Goal: Navigation & Orientation: Find specific page/section

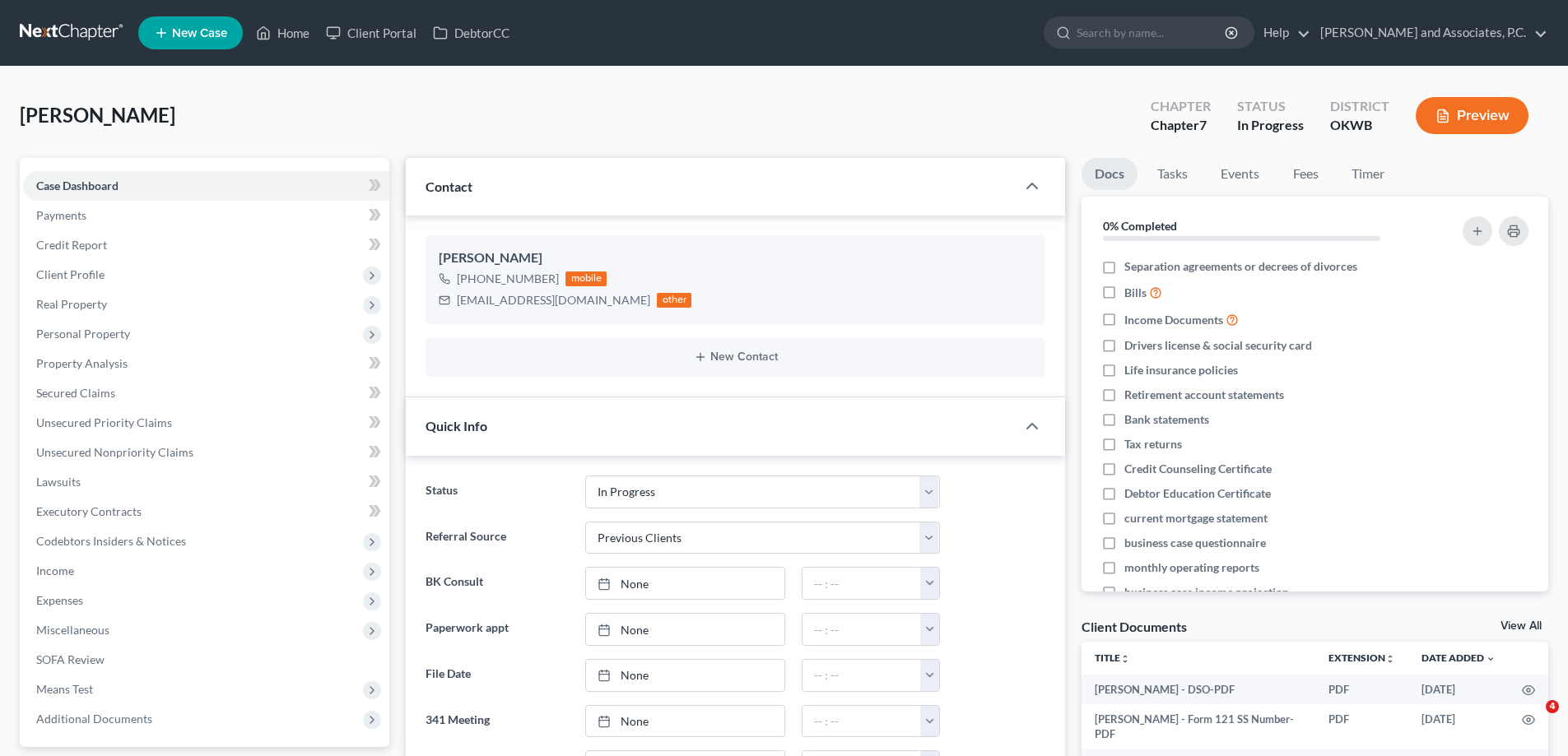
select select "7"
select select "1"
select select "0"
click at [292, 35] on link "Home" at bounding box center [283, 33] width 70 height 29
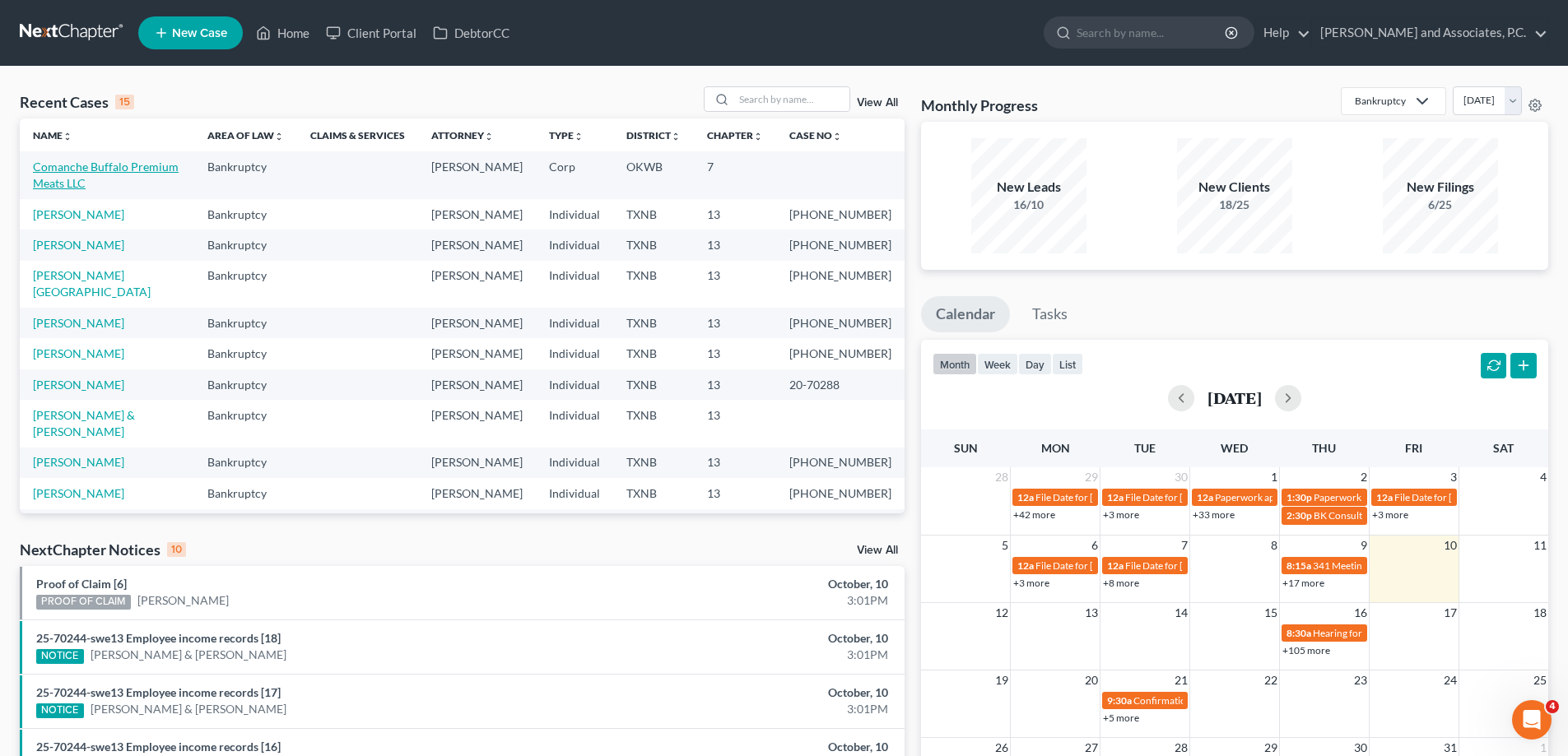
click at [82, 170] on link "Comanche Buffalo Premium Meats LLC" at bounding box center [106, 175] width 146 height 30
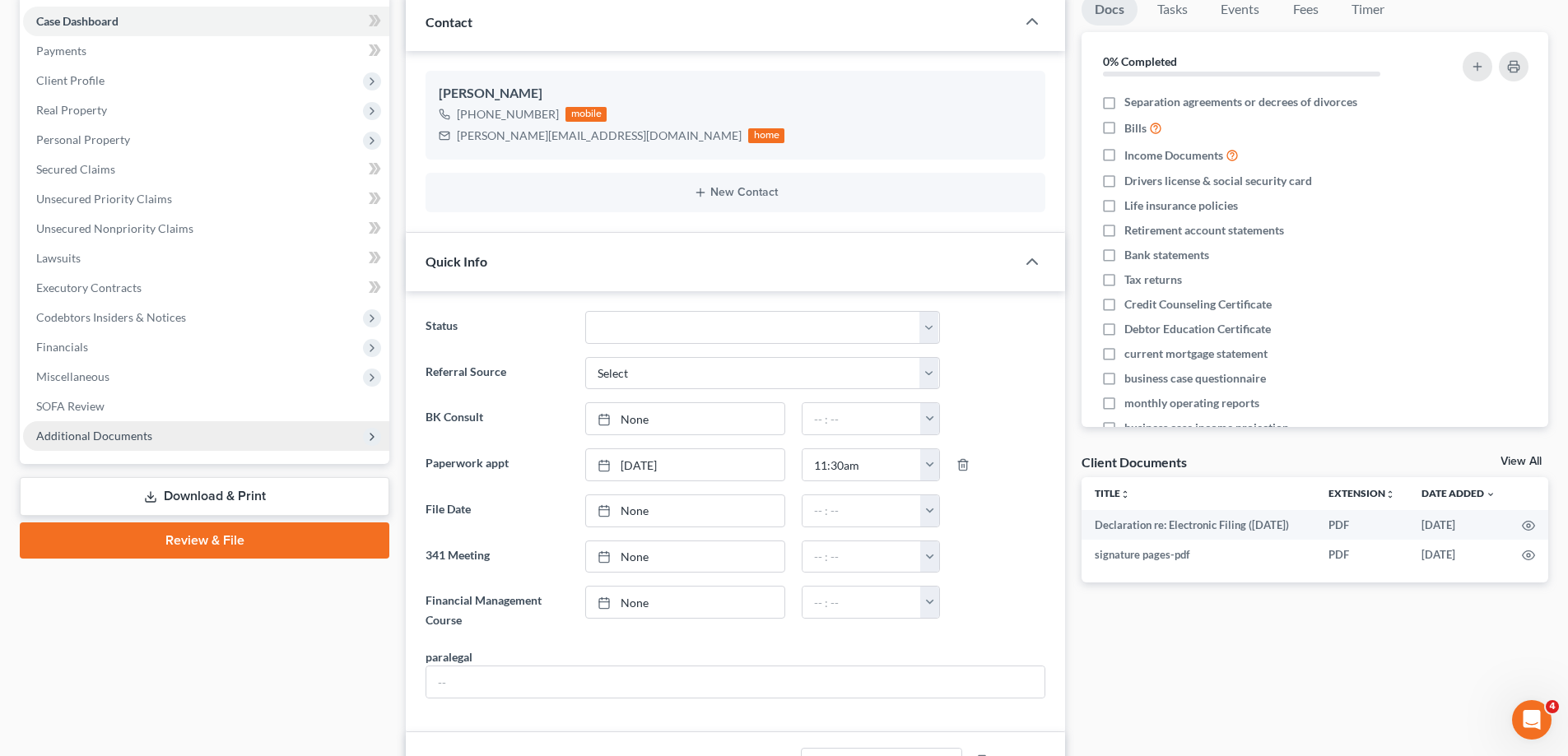
scroll to position [9331, 0]
click at [116, 435] on span "Additional Documents" at bounding box center [94, 435] width 116 height 14
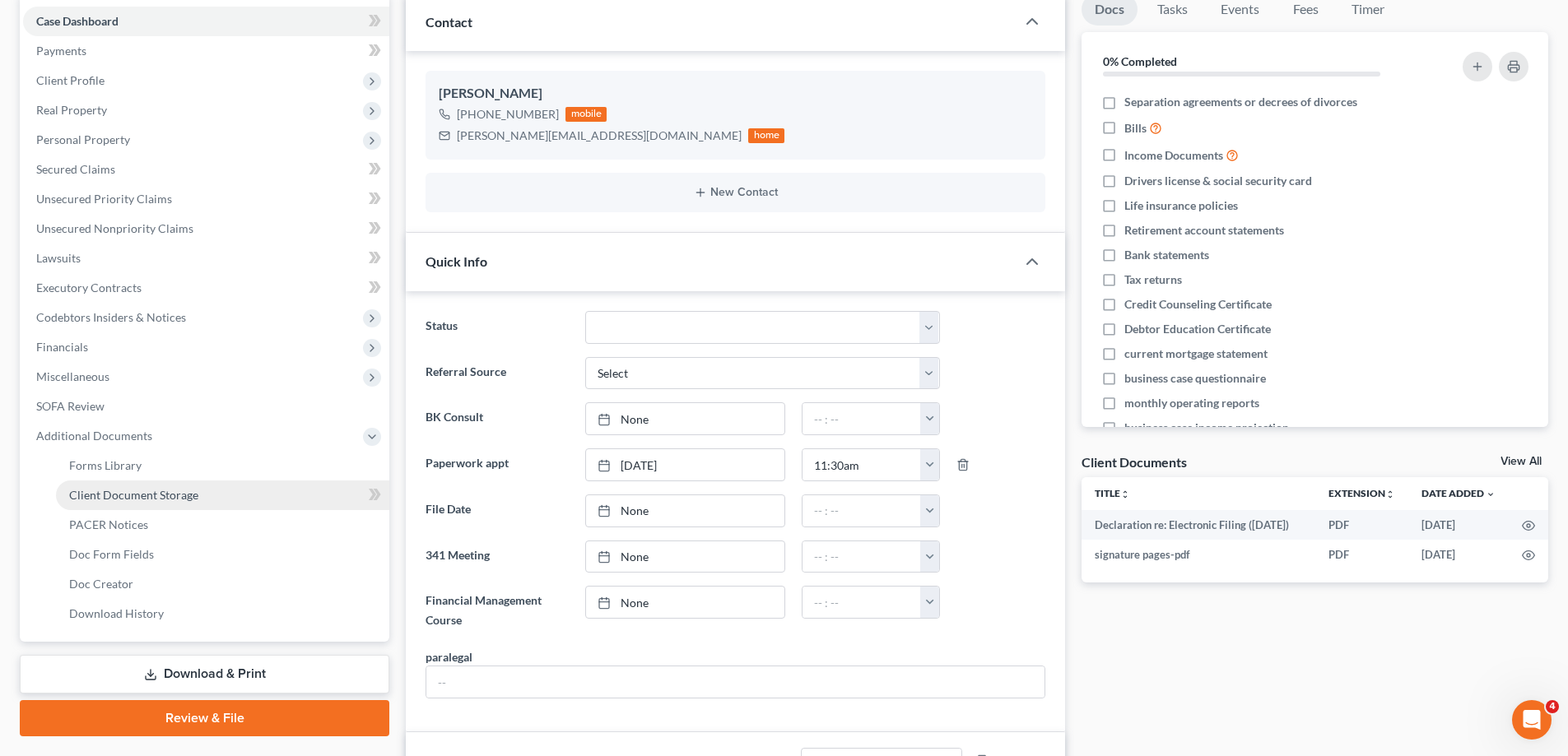
click at [131, 505] on link "Client Document Storage" at bounding box center [222, 495] width 334 height 29
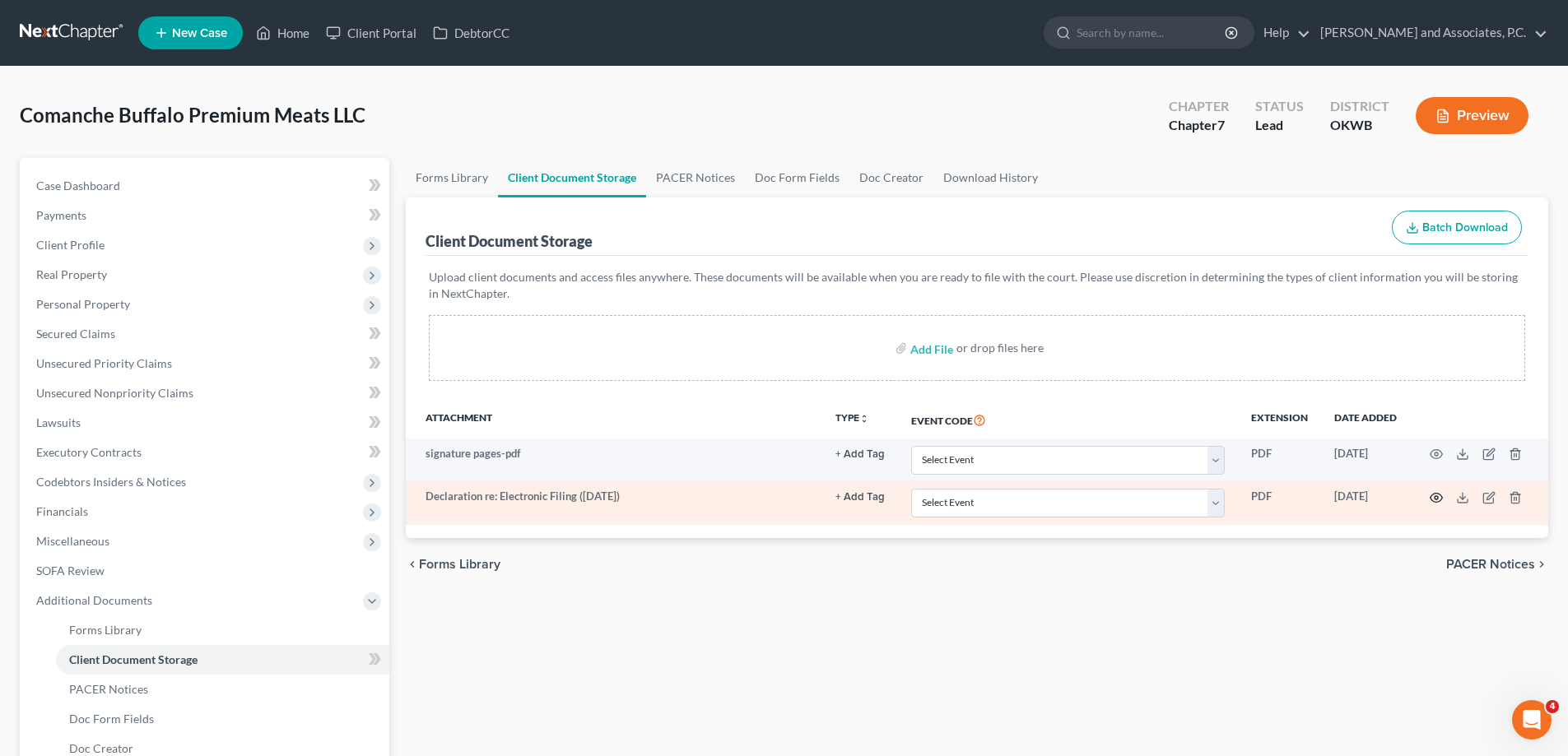
click at [1437, 501] on icon "button" at bounding box center [1437, 498] width 13 height 13
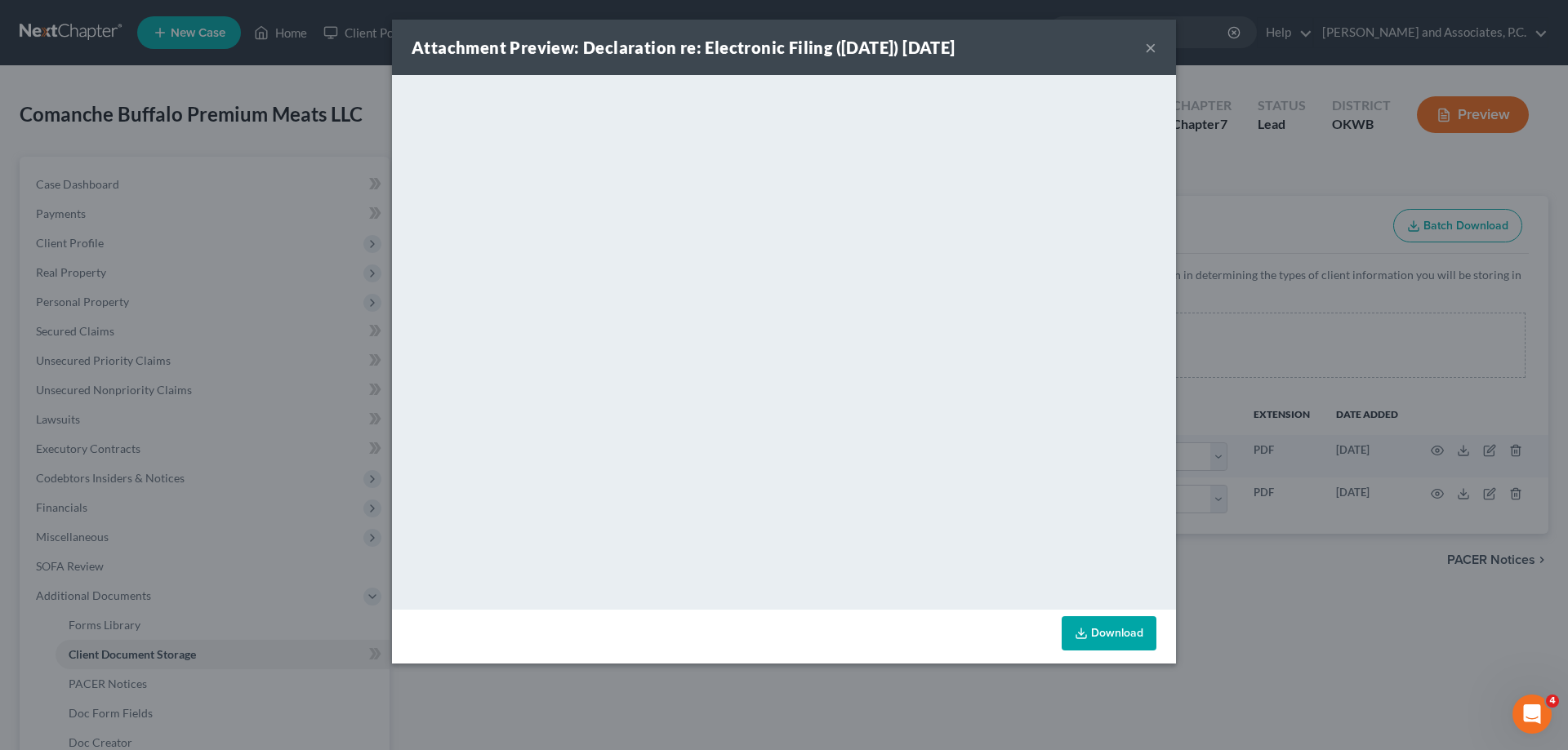
drag, startPoint x: 1147, startPoint y: 48, endPoint x: 1079, endPoint y: 67, distance: 70.6
click at [1147, 48] on button "×" at bounding box center [1150, 46] width 12 height 19
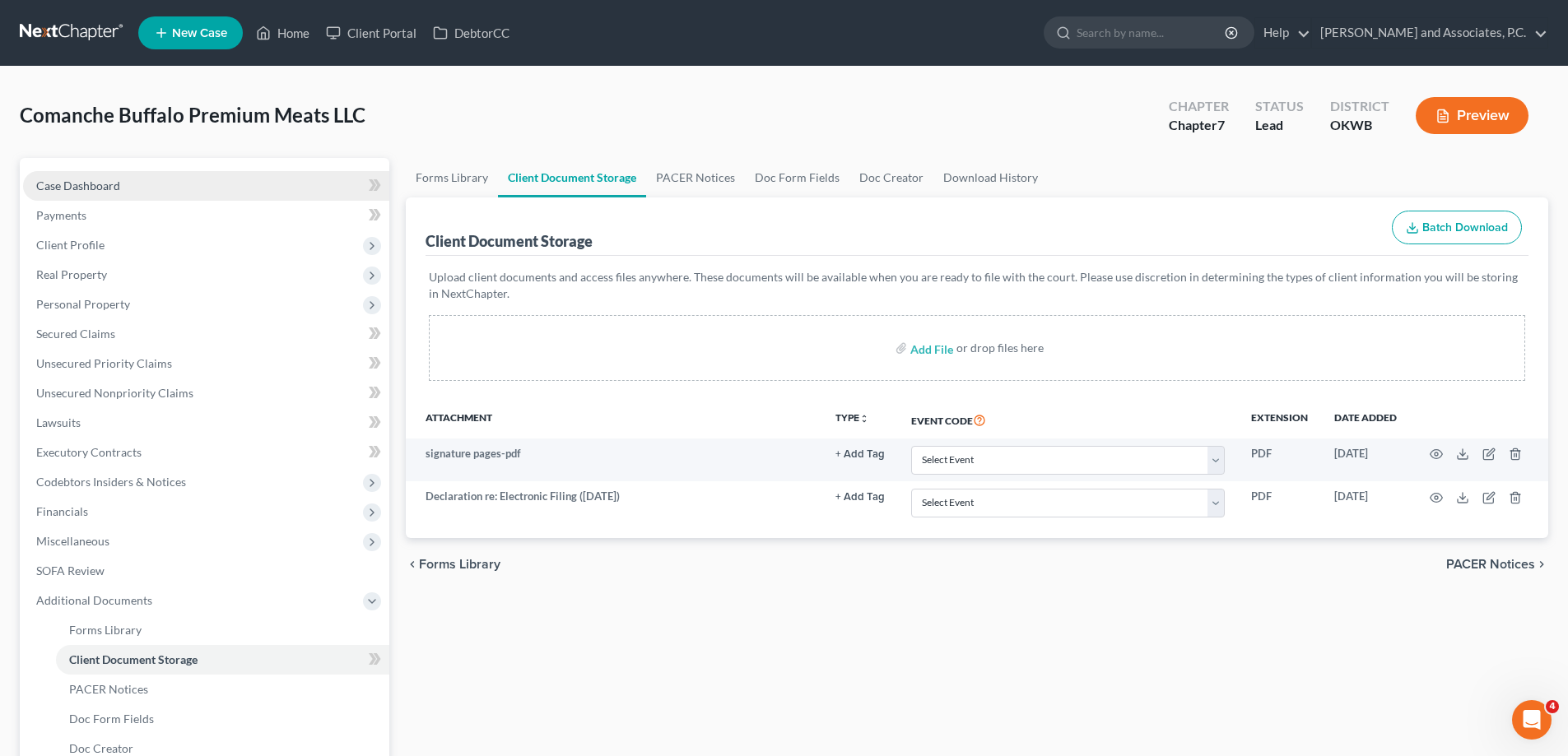
click at [119, 189] on link "Case Dashboard" at bounding box center [206, 186] width 367 height 29
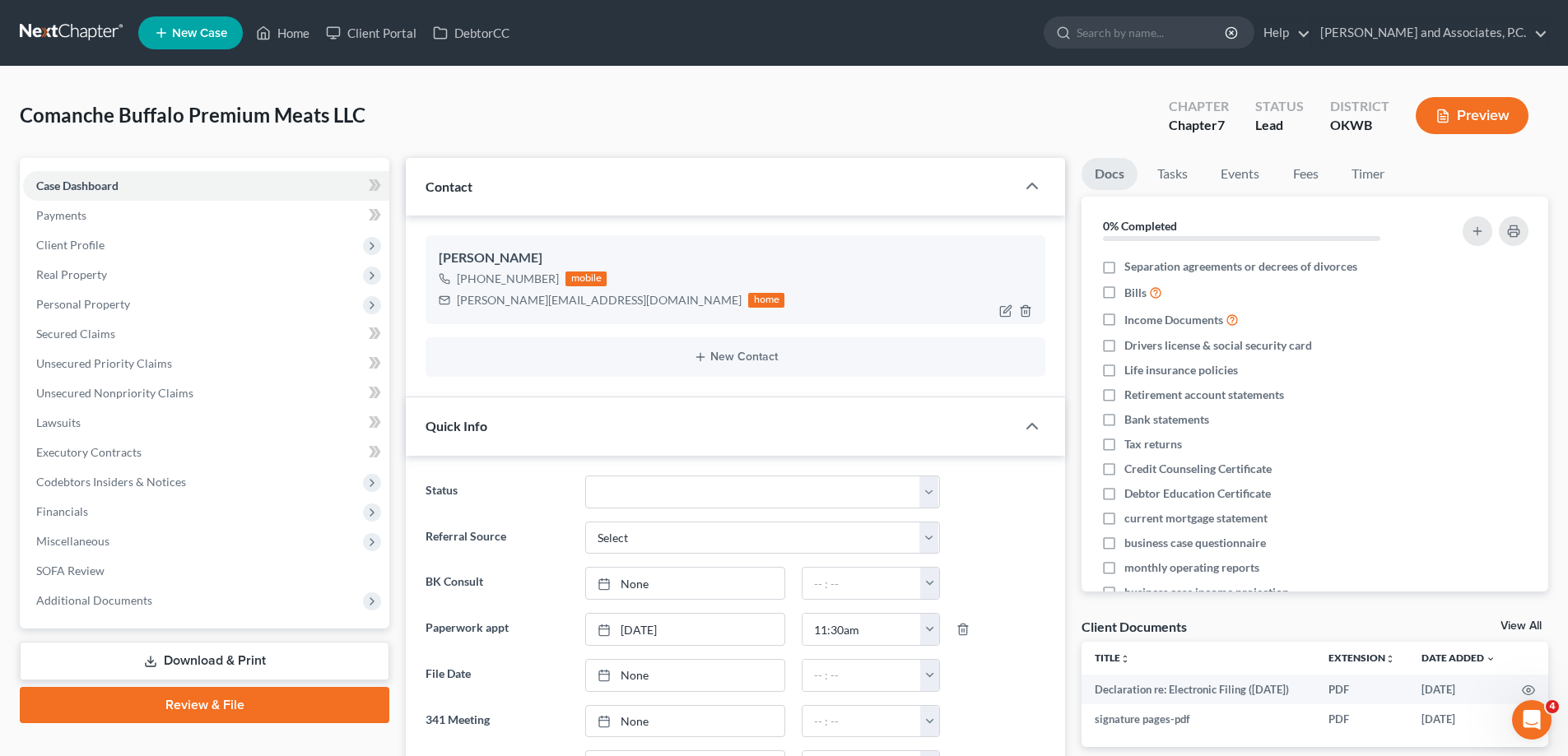
scroll to position [9331, 0]
click at [307, 30] on link "Home" at bounding box center [283, 33] width 70 height 29
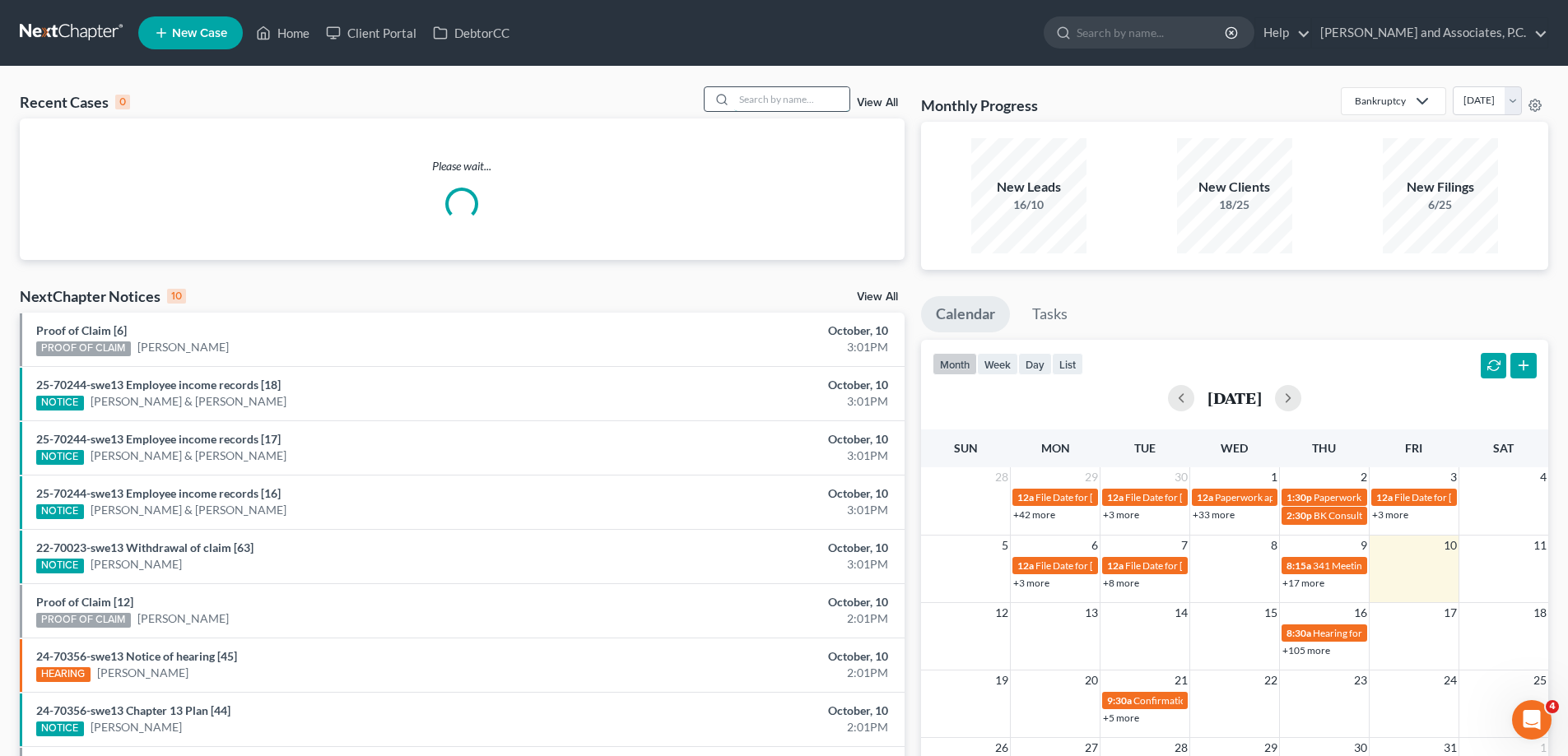
click at [754, 96] on input "search" at bounding box center [791, 99] width 115 height 24
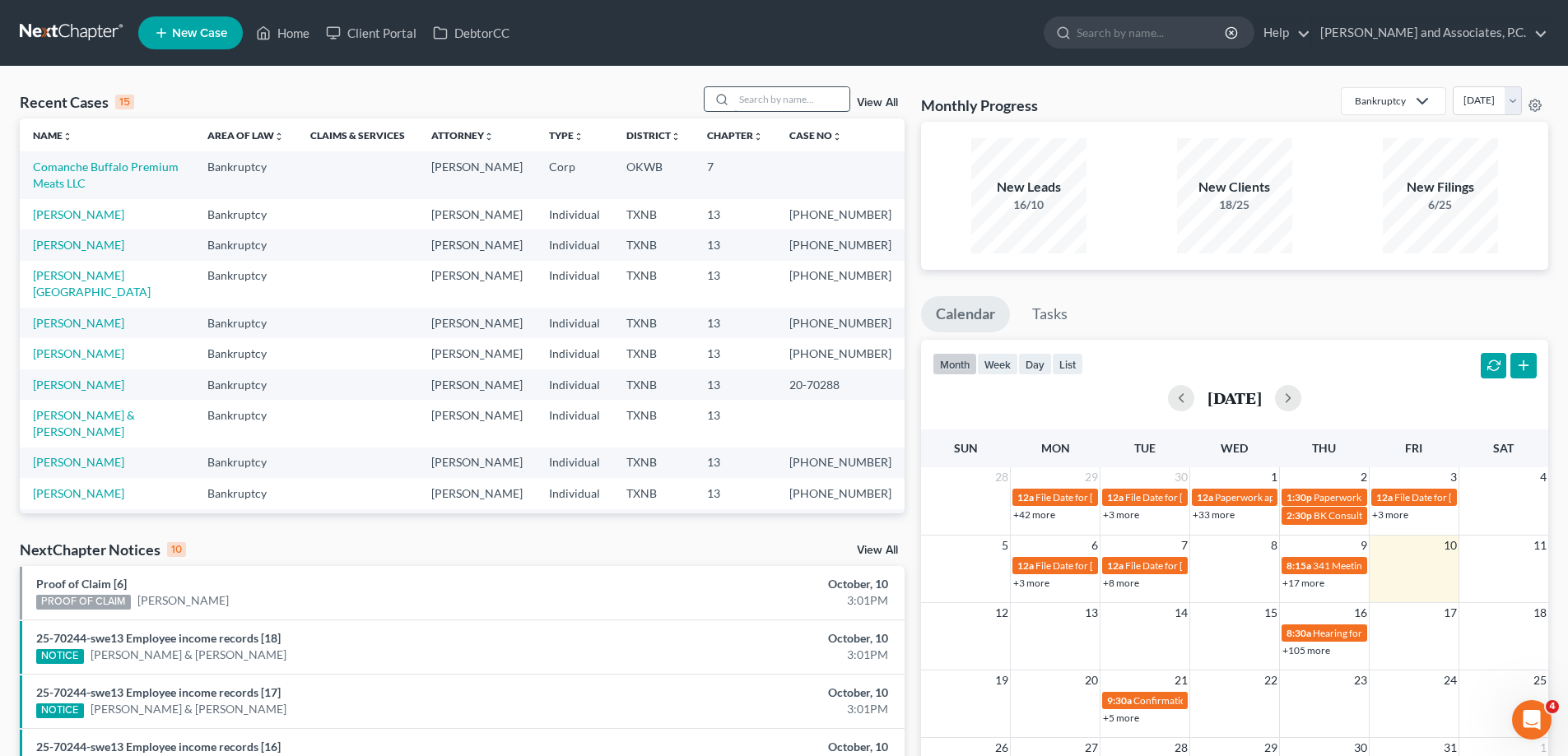
click at [773, 102] on input "search" at bounding box center [791, 99] width 115 height 24
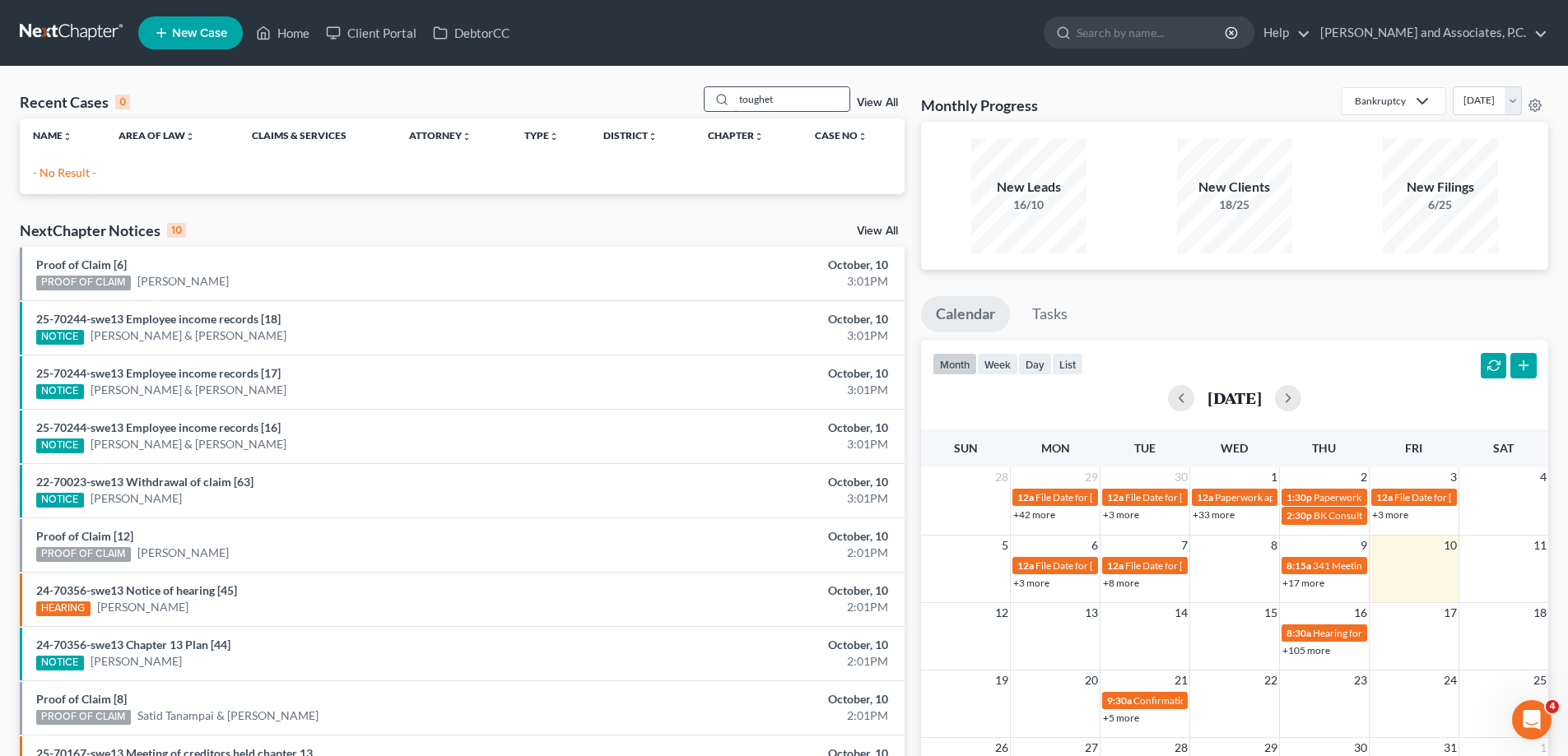
drag, startPoint x: 794, startPoint y: 92, endPoint x: 735, endPoint y: 112, distance: 62.3
click at [735, 112] on div "toughet" at bounding box center [777, 99] width 146 height 26
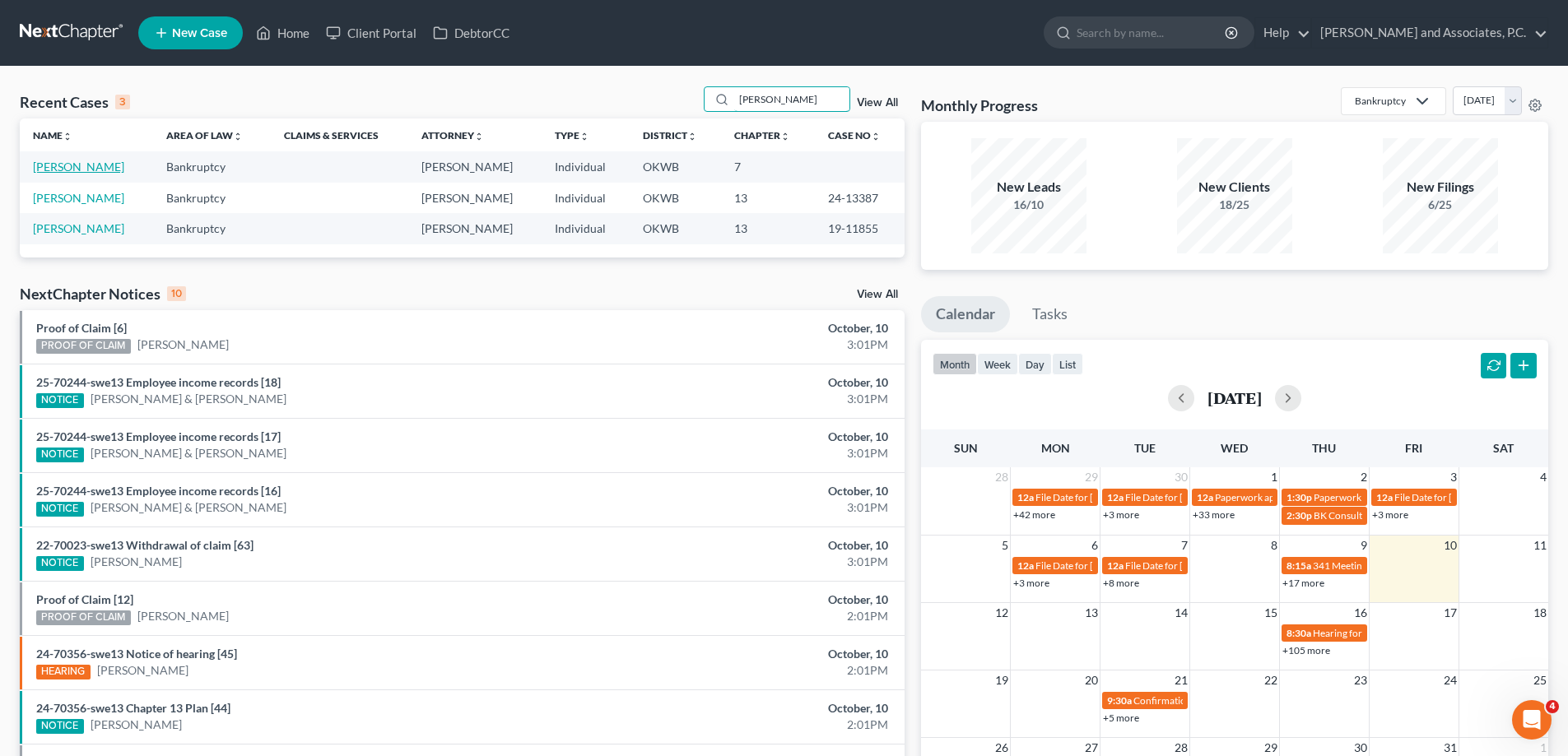
type input "[PERSON_NAME]"
click at [59, 167] on link "[PERSON_NAME]" at bounding box center [78, 166] width 91 height 14
select select "7"
select select "1"
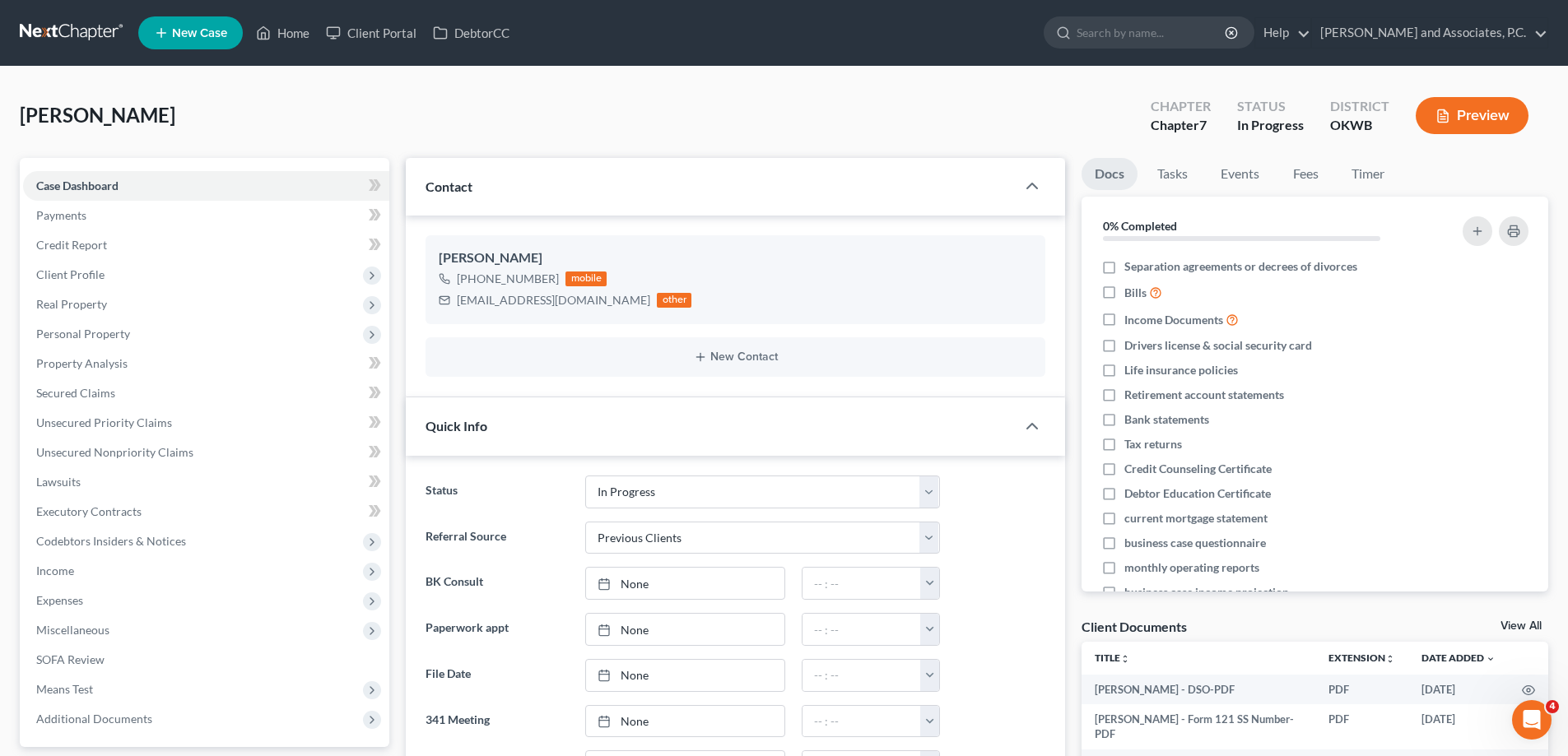
scroll to position [5586, 0]
